Goal: Task Accomplishment & Management: Use online tool/utility

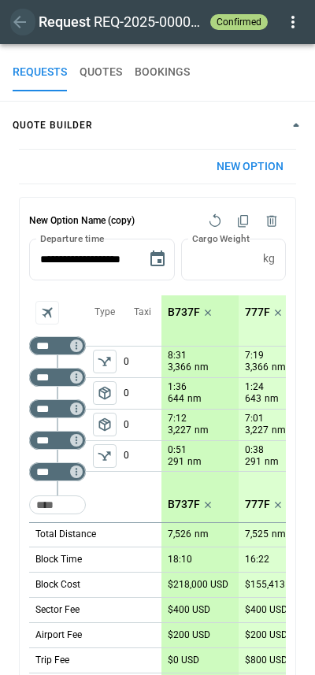
click at [21, 15] on icon "button" at bounding box center [19, 22] width 19 height 19
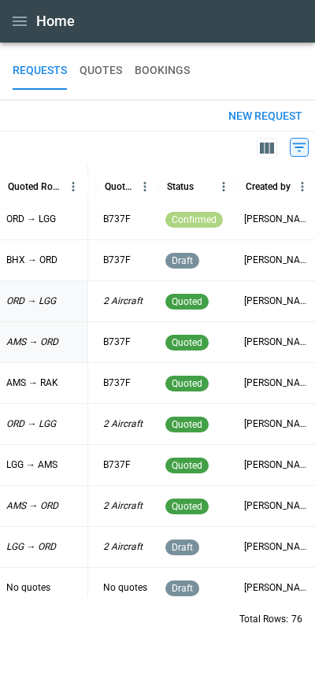
scroll to position [10, 203]
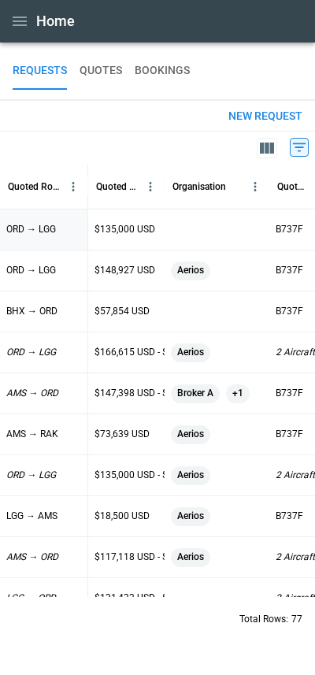
click at [27, 236] on p "ORD → LGG" at bounding box center [31, 229] width 50 height 13
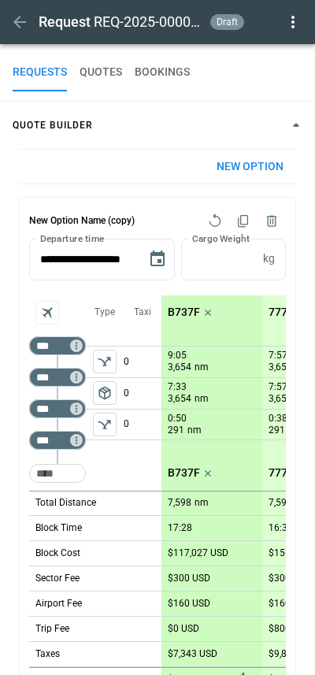
scroll to position [658, 0]
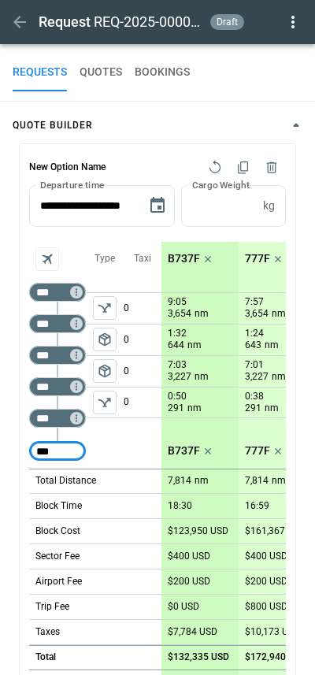
type input "***"
click at [135, 462] on div "Taxi 0 0 0 0" at bounding box center [143, 355] width 38 height 227
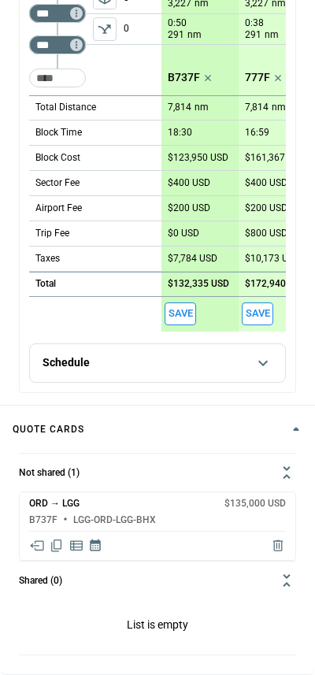
scroll to position [361, 0]
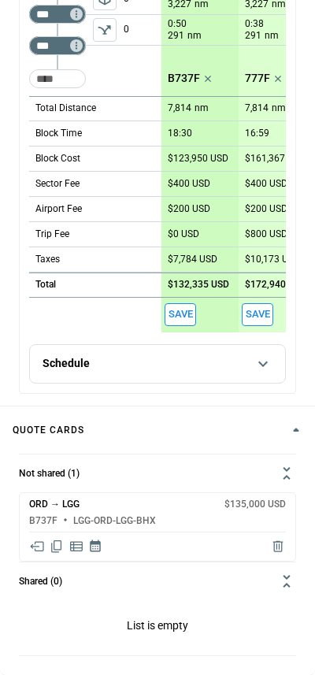
click at [43, 543] on icon "Share quote in email" at bounding box center [37, 547] width 16 height 16
click at [6, 442] on div "Not shared (1) ORD → LGG $135,000 USD B737F LGG-ORD-LGG-BHX Shared (0) List is …" at bounding box center [157, 558] width 315 height 234
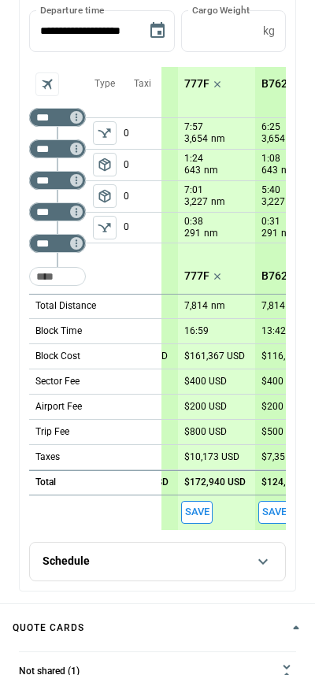
scroll to position [165, 0]
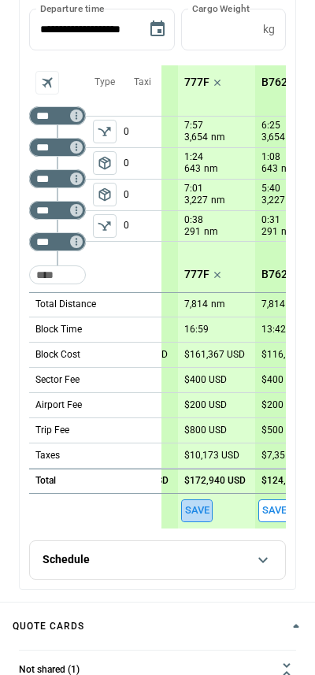
click at [194, 512] on button "Save" at bounding box center [197, 510] width 32 height 23
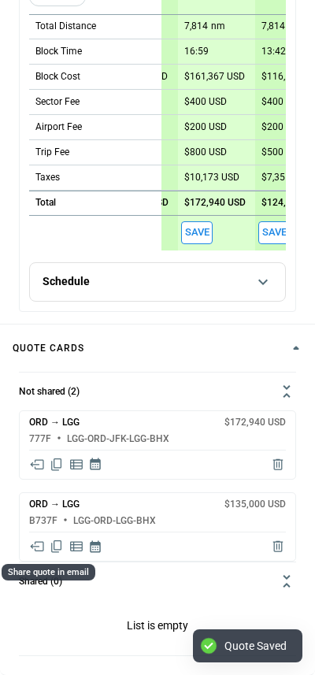
scroll to position [442, 0]
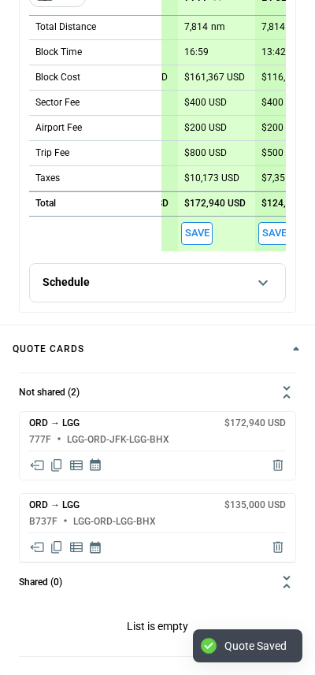
click at [35, 471] on icon "Share quote in email" at bounding box center [37, 466] width 16 height 16
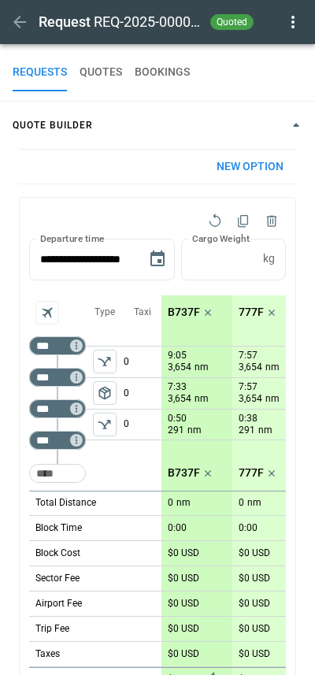
type input "**********"
